Goal: Information Seeking & Learning: Learn about a topic

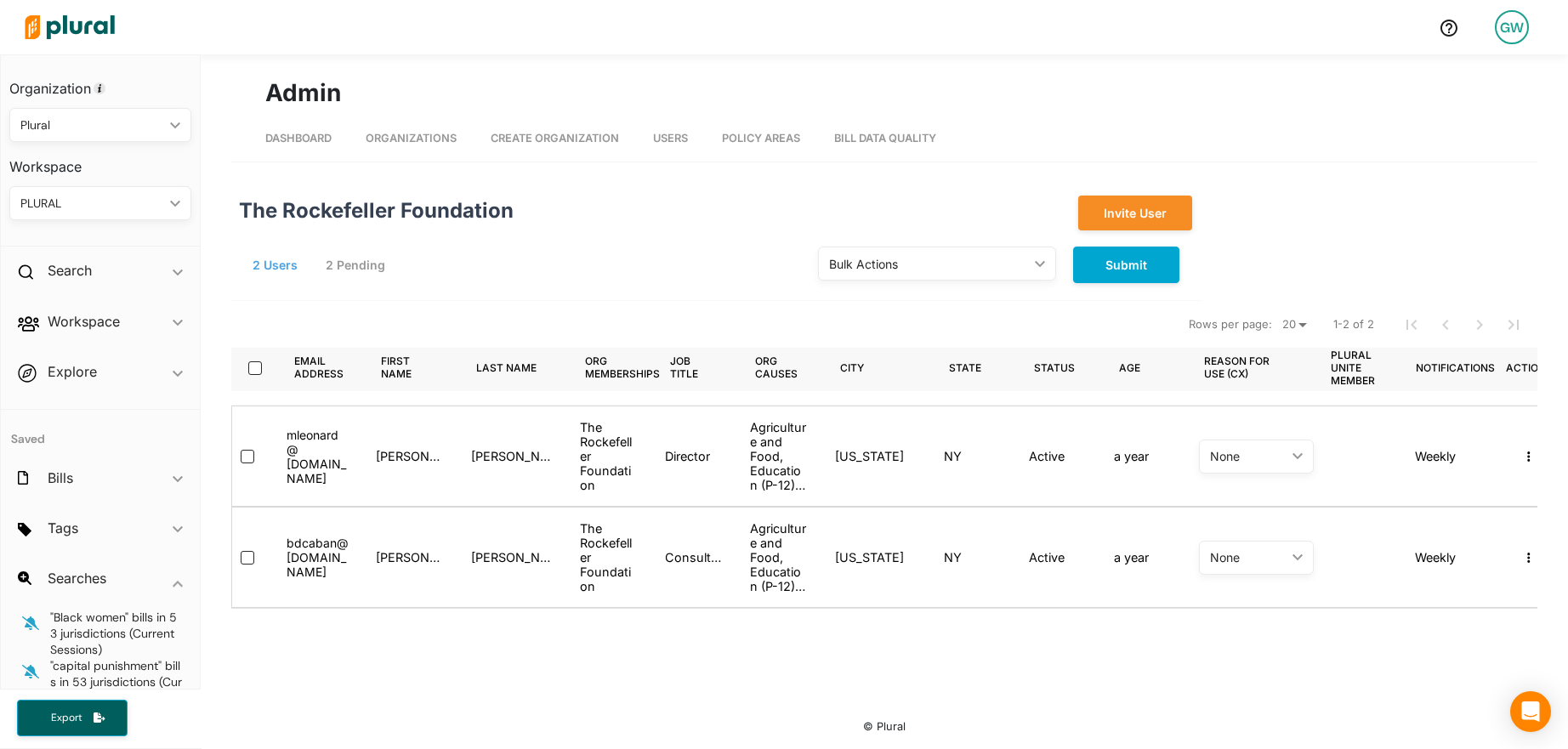
scroll to position [0, 49]
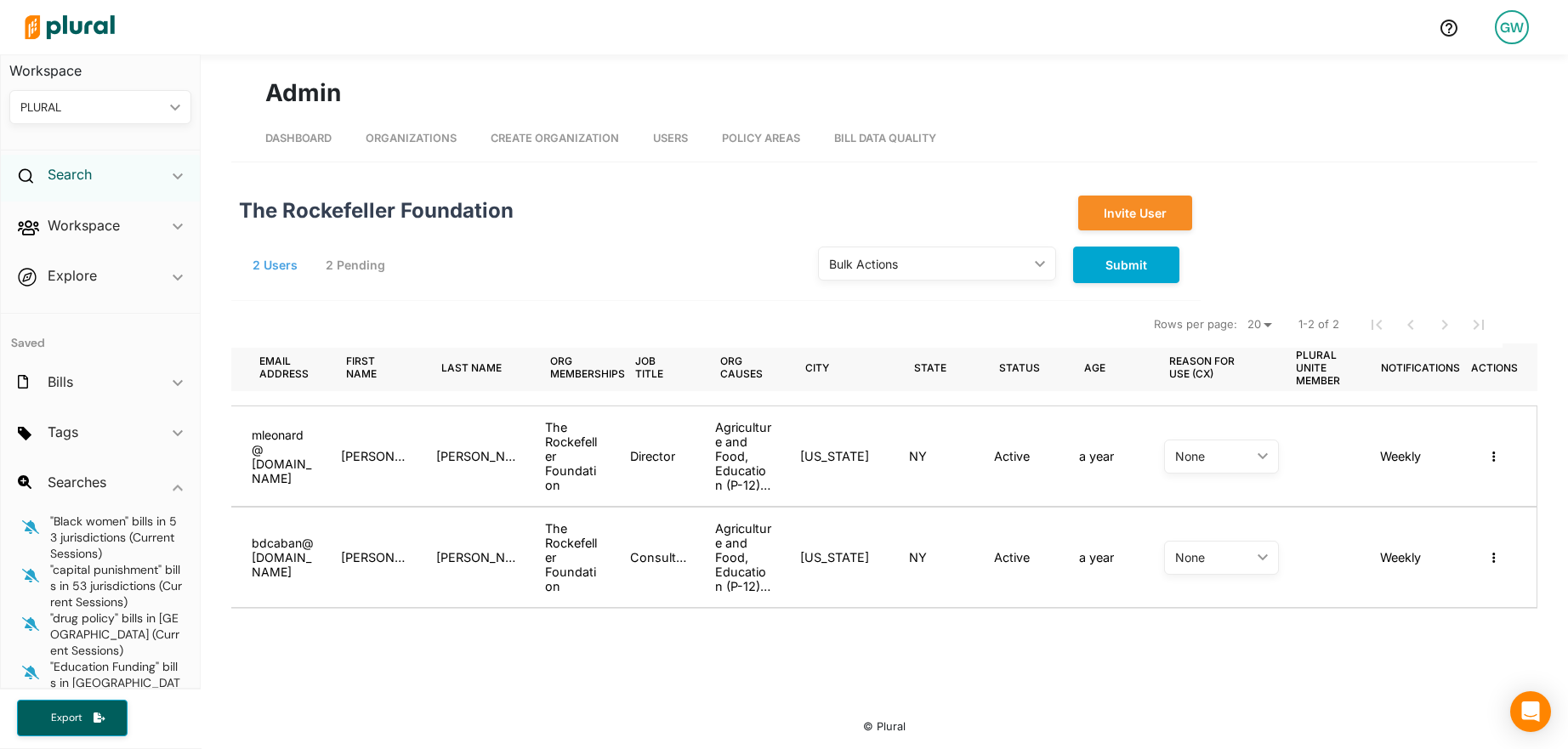
click at [62, 176] on h2 "Search" at bounding box center [70, 174] width 45 height 19
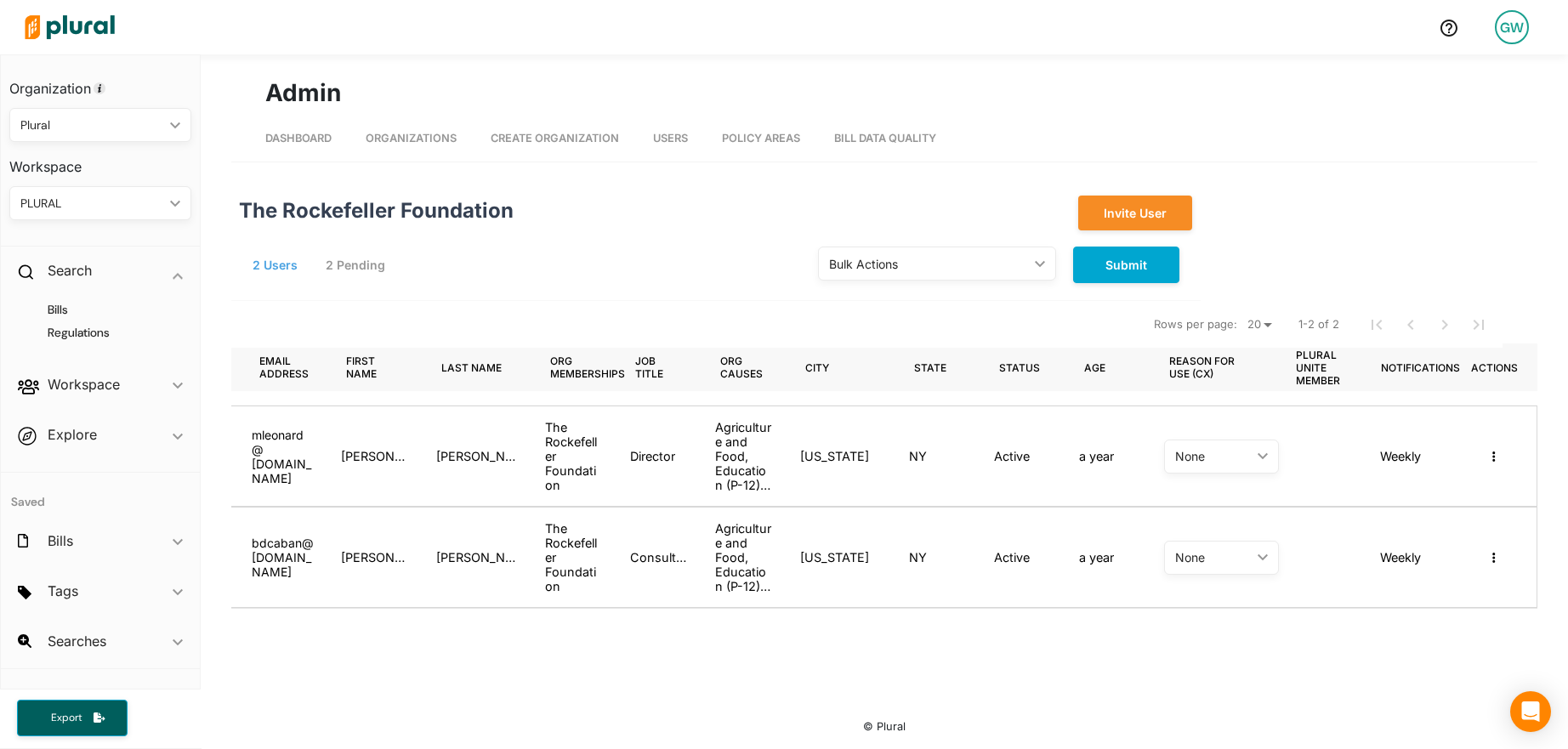
scroll to position [0, 0]
click at [63, 302] on h4 "Bills" at bounding box center [104, 310] width 156 height 16
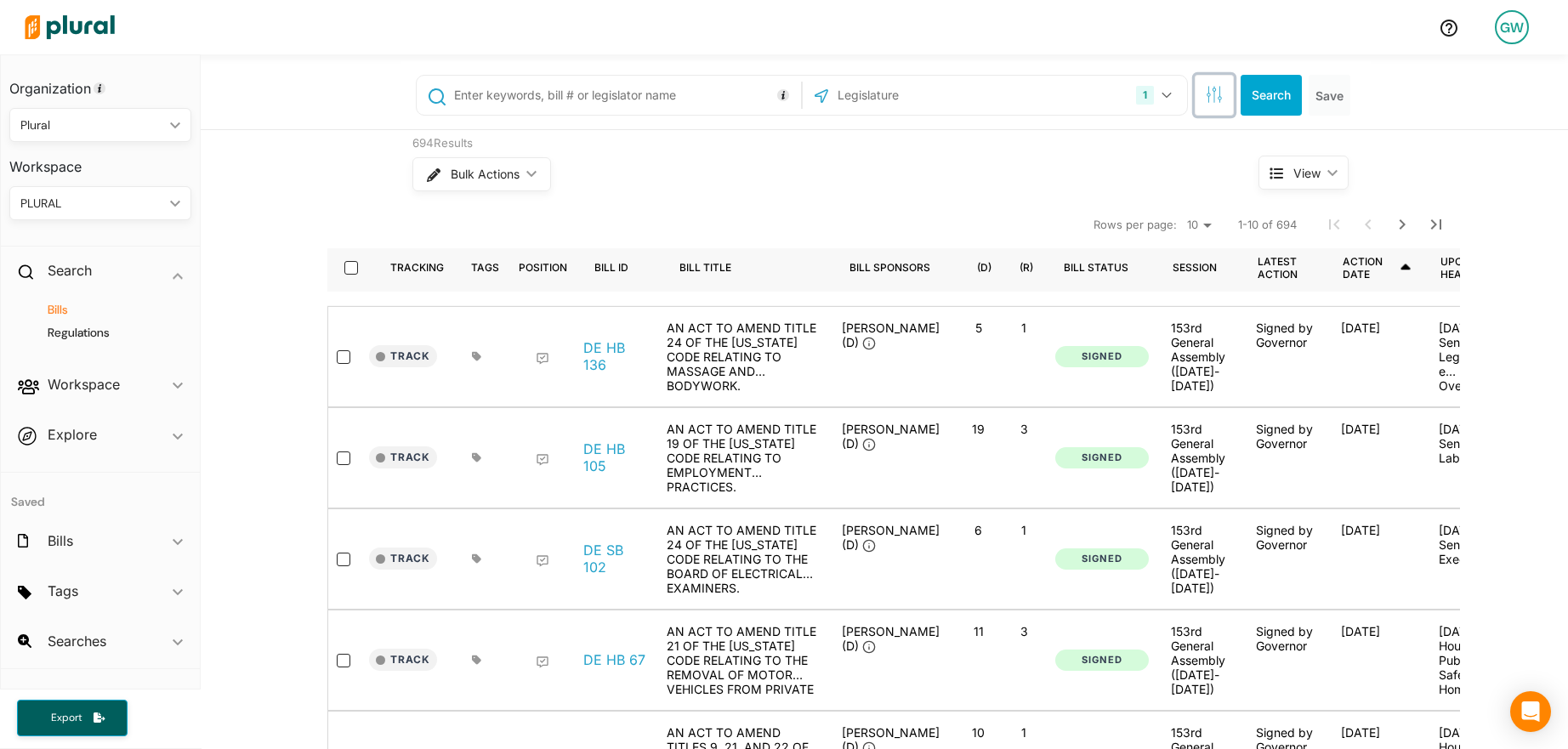
click at [1212, 93] on icon "button" at bounding box center [1214, 94] width 17 height 17
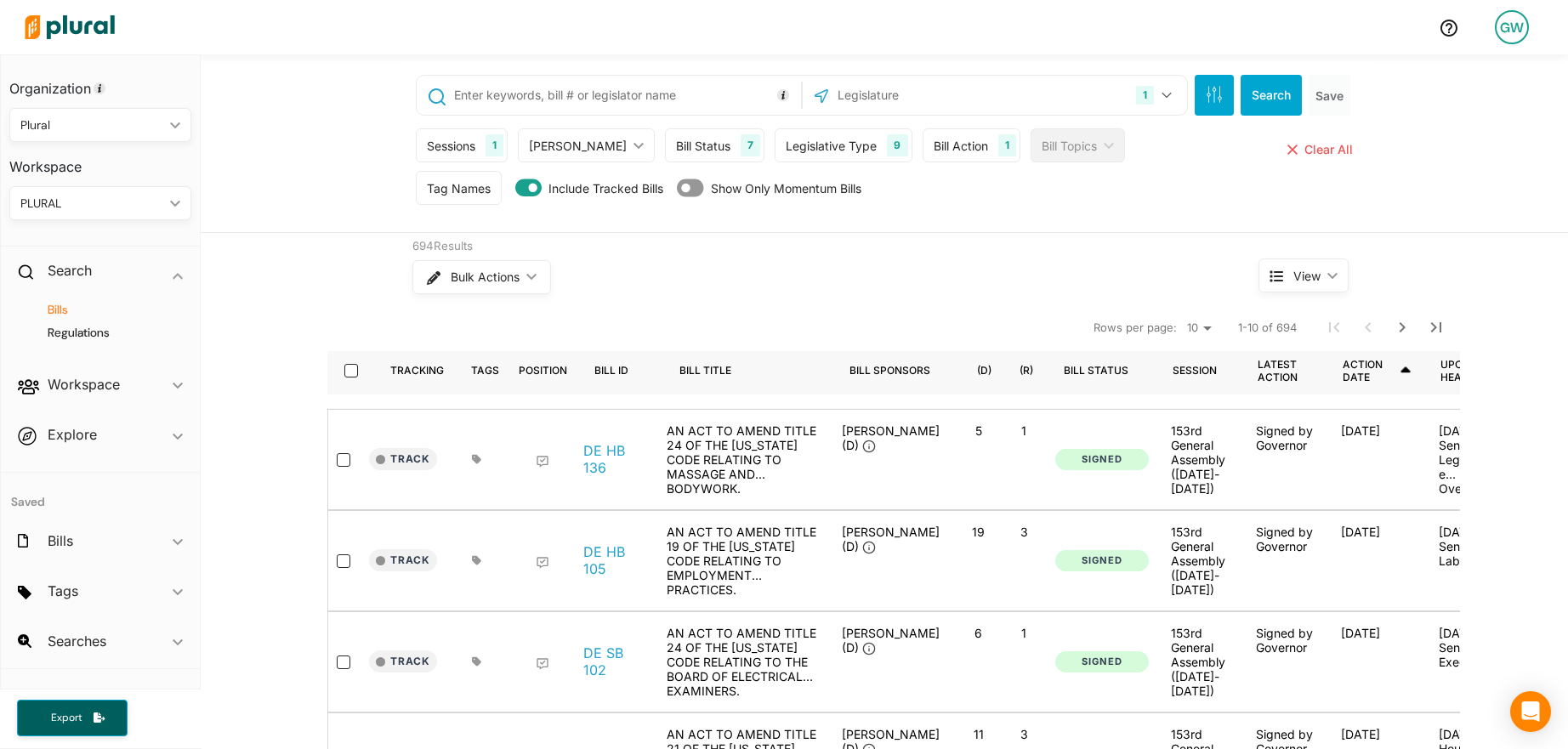
click at [676, 143] on div "Bill Status" at bounding box center [702, 146] width 54 height 18
click at [923, 154] on div "Bill Action 1" at bounding box center [972, 146] width 98 height 34
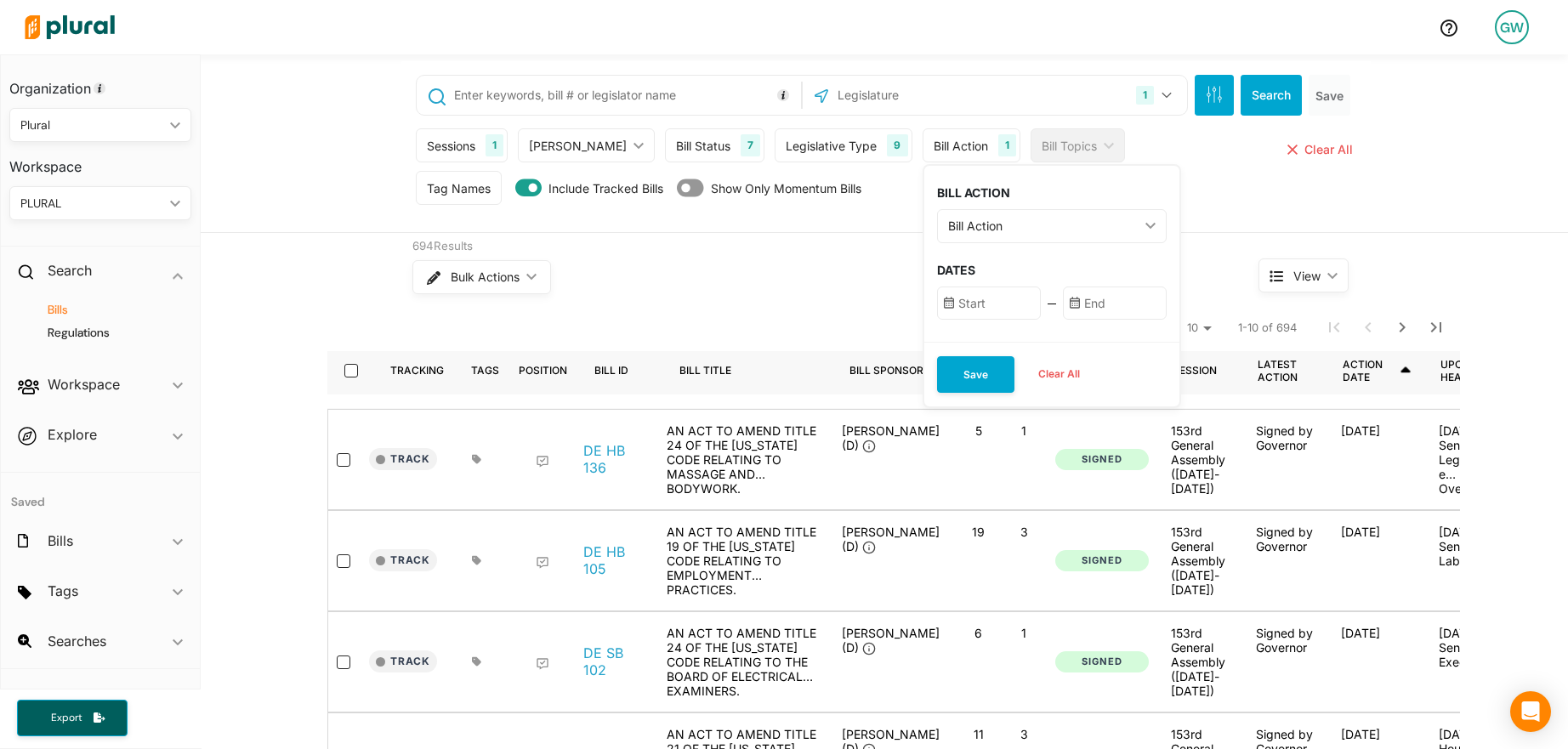
click at [963, 237] on div "Bill Action ic_keyboard_arrow_down" at bounding box center [1051, 226] width 229 height 34
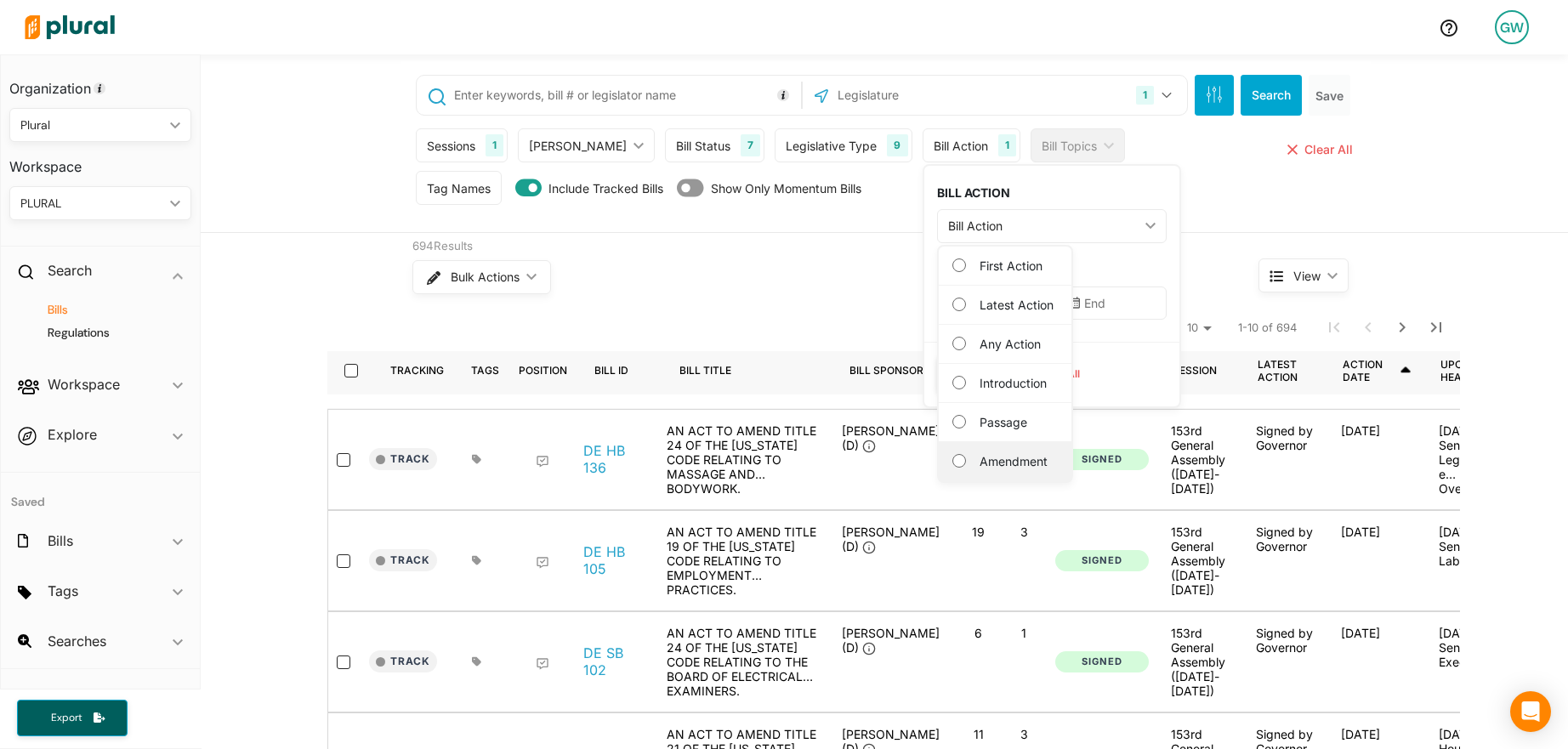
click at [991, 454] on label "Amendment" at bounding box center [1016, 462] width 75 height 18
click at [966, 454] on input "Amendment" at bounding box center [958, 461] width 13 height 13
radio input "true"
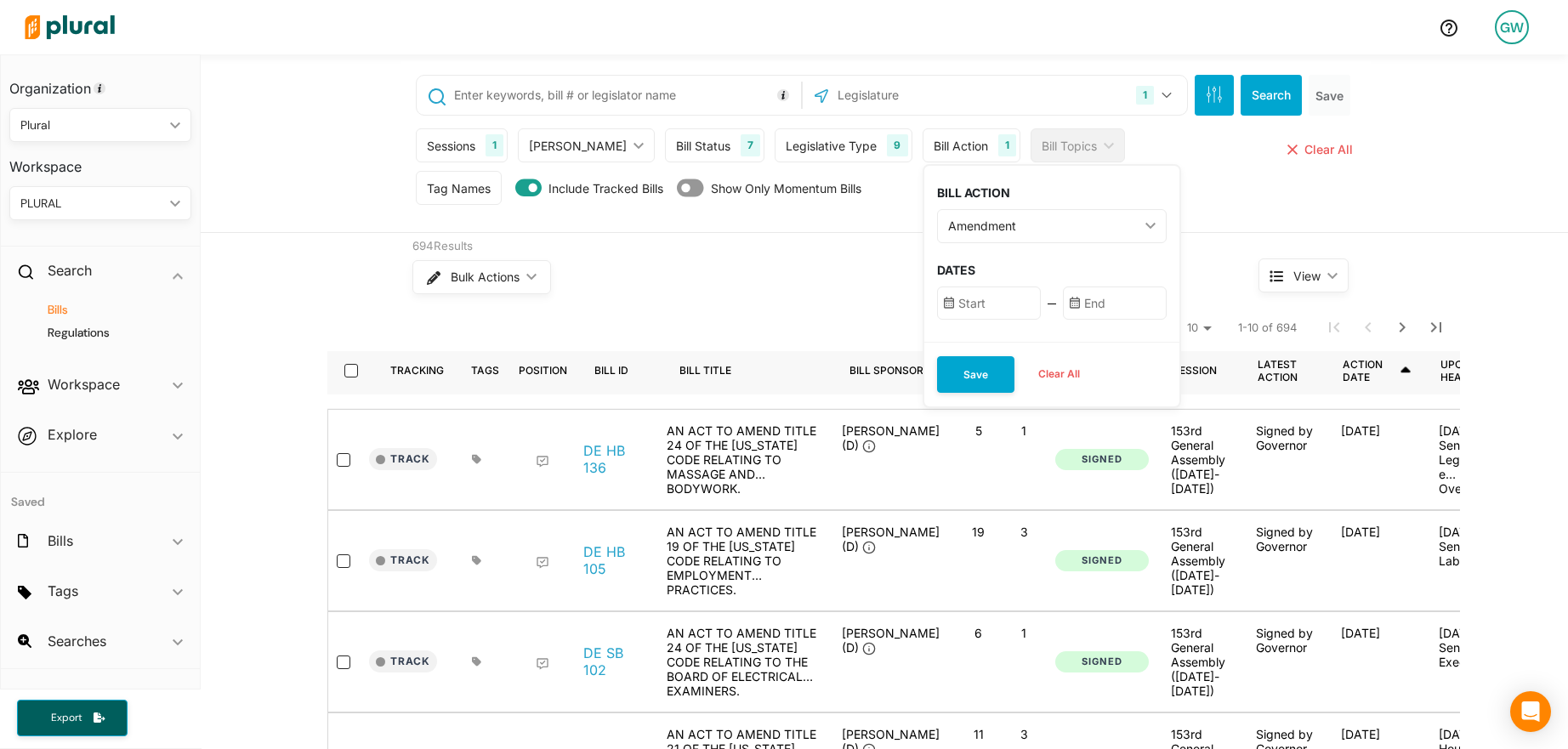
click at [963, 231] on div "Amendment" at bounding box center [1042, 226] width 190 height 18
